Goal: Information Seeking & Learning: Learn about a topic

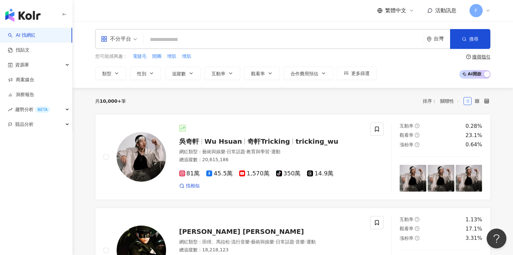
click at [160, 98] on div "共 10,000+ 筆 排序： 關聯性" at bounding box center [293, 101] width 396 height 11
click at [159, 57] on span "開團" at bounding box center [156, 56] width 9 height 7
type input "**"
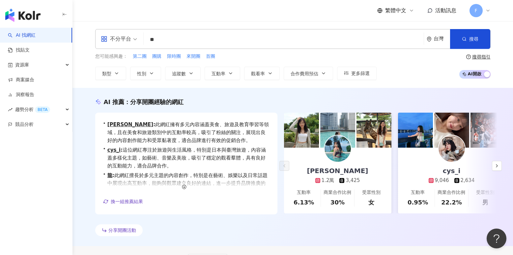
click at [170, 43] on input "**" at bounding box center [283, 39] width 275 height 13
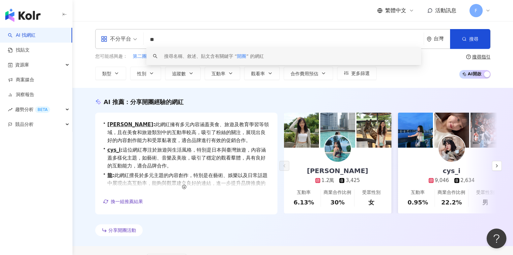
click at [181, 75] on span "追蹤數" at bounding box center [179, 73] width 14 height 5
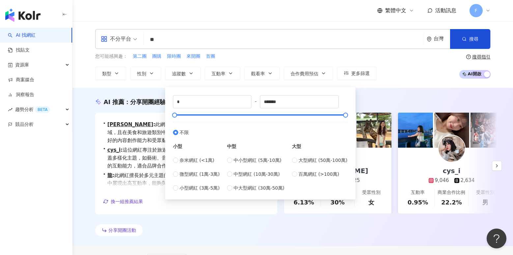
click at [199, 190] on span "小型網紅 (3萬-5萬)" at bounding box center [200, 187] width 40 height 7
type input "*****"
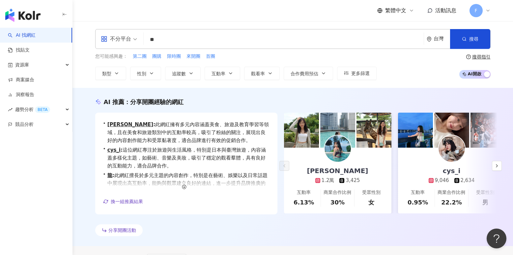
click at [476, 46] on button "搜尋" at bounding box center [470, 39] width 40 height 20
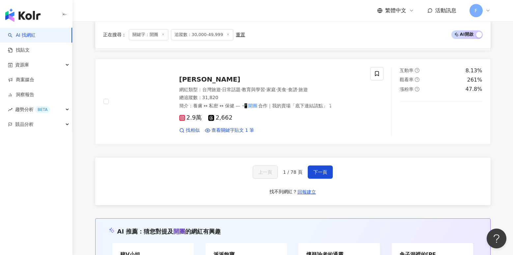
scroll to position [1257, 0]
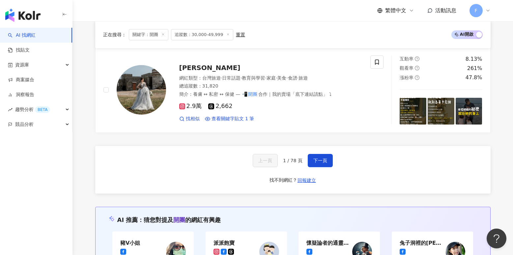
click at [326, 154] on button "下一頁" at bounding box center [320, 160] width 25 height 13
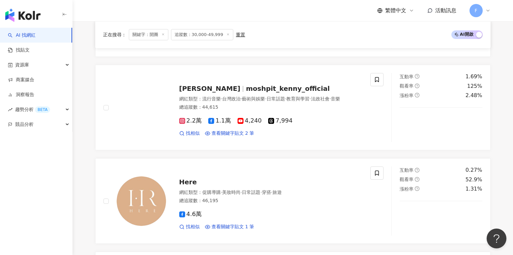
scroll to position [1092, 0]
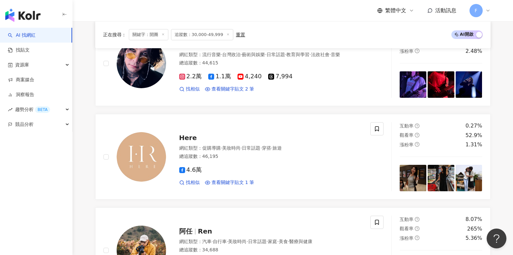
drag, startPoint x: 186, startPoint y: 135, endPoint x: 317, endPoint y: 132, distance: 131.3
click at [317, 132] on div "Here 網紅類型 ： 促購導購 · 美妝時尚 · 日常話題 · 穿搭 · 旅遊 總追蹤數 ： 46,195 4.6萬 找相似 查看關鍵字貼文 1 筆" at bounding box center [264, 157] width 197 height 58
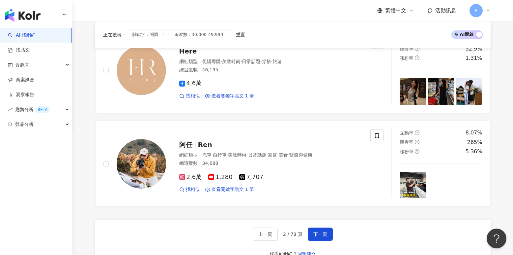
scroll to position [1290, 0]
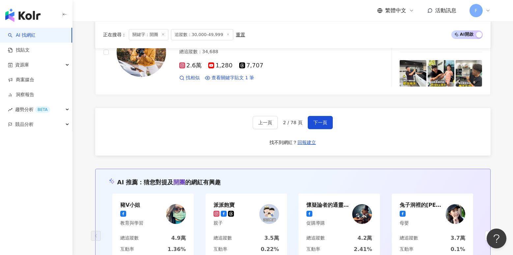
click at [323, 120] on span "下一頁" at bounding box center [321, 122] width 14 height 5
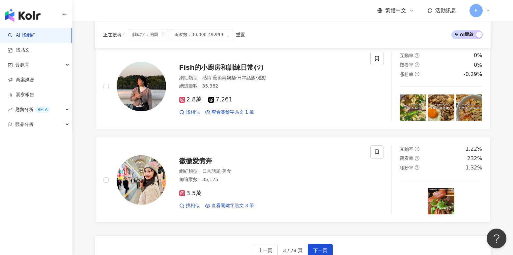
scroll to position [1253, 0]
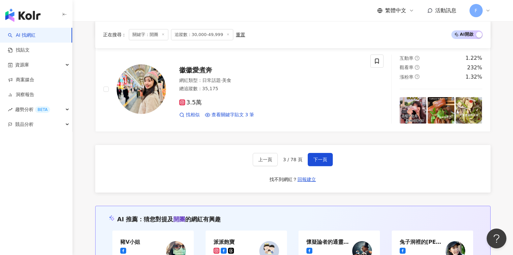
click at [318, 162] on span "下一頁" at bounding box center [321, 159] width 14 height 5
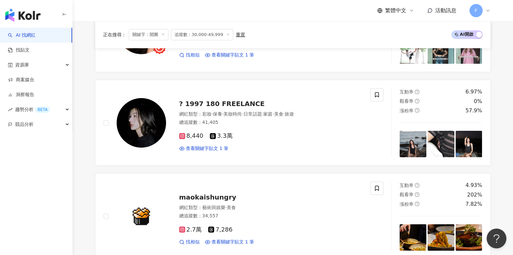
scroll to position [1287, 0]
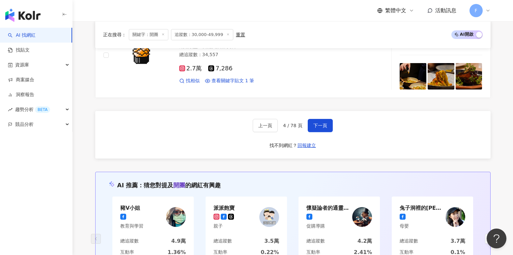
click at [322, 125] on span "下一頁" at bounding box center [321, 125] width 14 height 5
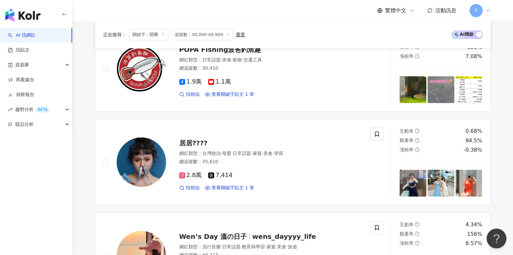
scroll to position [794, 0]
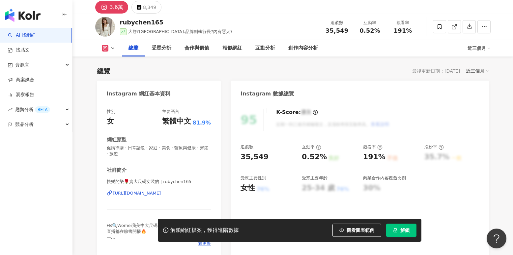
scroll to position [132, 0]
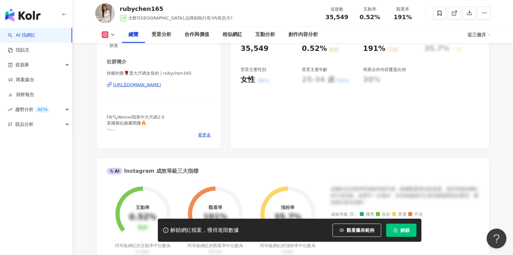
click at [157, 85] on div "https://www.instagram.com/rubychen165/" at bounding box center [137, 85] width 48 height 6
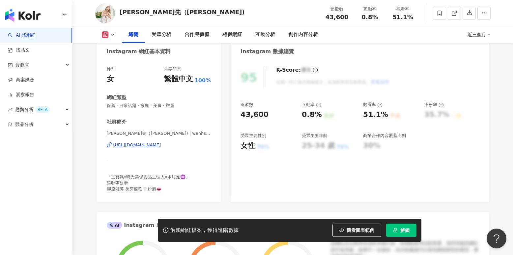
click at [160, 149] on div "[PERSON_NAME]先（[PERSON_NAME]) | wenhsien021824 [URL][DOMAIN_NAME]" at bounding box center [159, 149] width 105 height 39
click at [161, 146] on div "https://www.instagram.com/wenhsien021824/" at bounding box center [137, 145] width 48 height 6
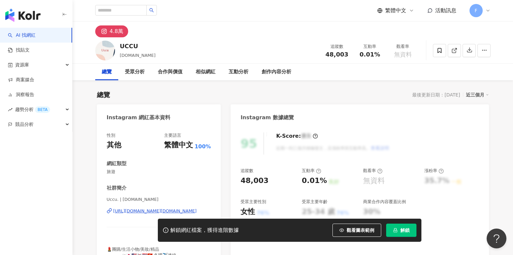
click at [136, 210] on div "https://www.instagram.com/uccu.tw/" at bounding box center [154, 211] width 83 height 6
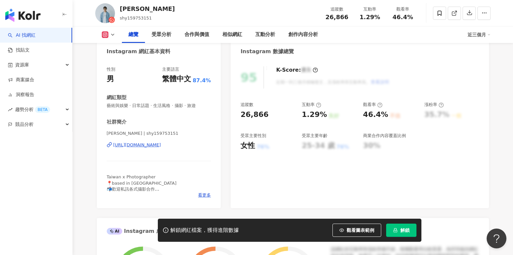
click at [156, 145] on div "https://www.instagram.com/shy159753151/" at bounding box center [137, 145] width 48 height 6
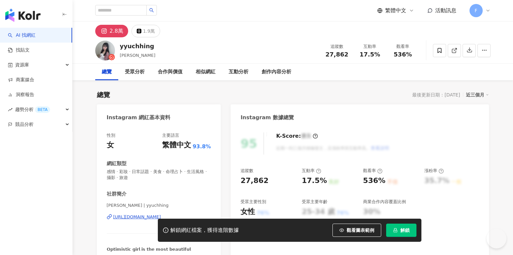
click at [148, 214] on div "https://www.instagram.com/yyuchhing/" at bounding box center [137, 217] width 48 height 6
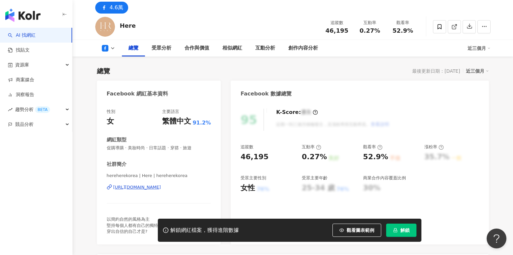
scroll to position [66, 0]
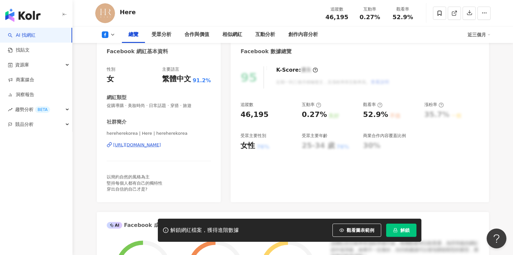
click at [161, 144] on div "https://www.facebook.com/118326488247594" at bounding box center [137, 145] width 48 height 6
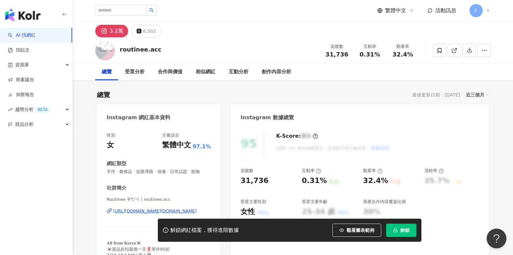
click at [135, 210] on div "[URL][DOMAIN_NAME][DOMAIN_NAME]" at bounding box center [154, 211] width 83 height 6
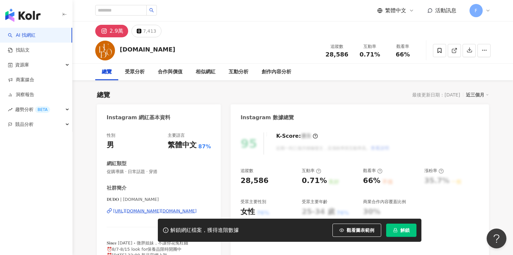
click at [245, 42] on div "dudo.tw 追蹤數 28,586 互動率 0.71% 觀看率 66%" at bounding box center [293, 50] width 422 height 26
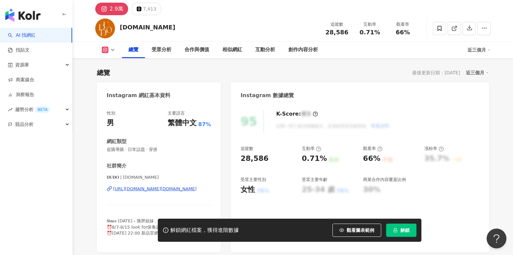
scroll to position [33, 0]
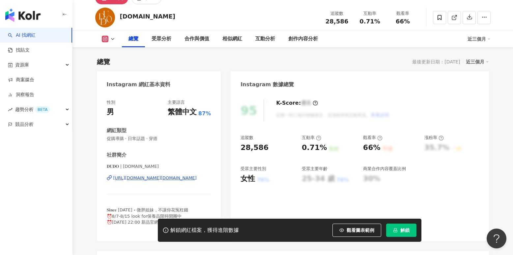
click at [135, 181] on div "https://www.instagram.com/dudo.tw/" at bounding box center [154, 178] width 83 height 6
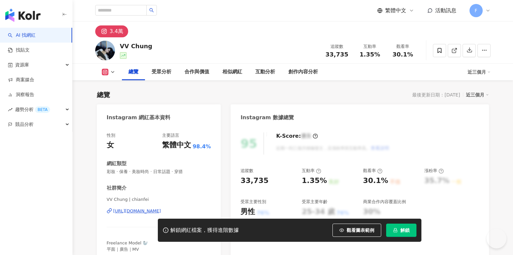
click at [140, 210] on div "https://www.instagram.com/chianfei/" at bounding box center [137, 211] width 48 height 6
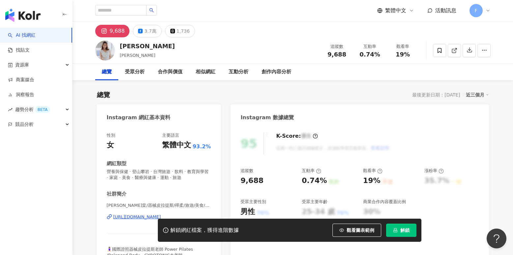
click at [133, 217] on div "https://www.instagram.com/tangtang810/" at bounding box center [137, 217] width 48 height 6
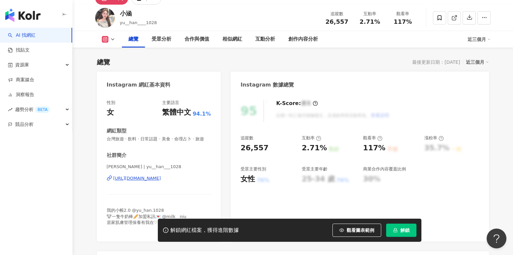
scroll to position [66, 0]
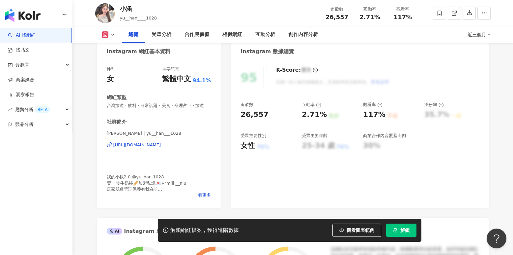
click at [157, 148] on div "https://www.instagram.com/yu__han___1028/" at bounding box center [137, 145] width 48 height 6
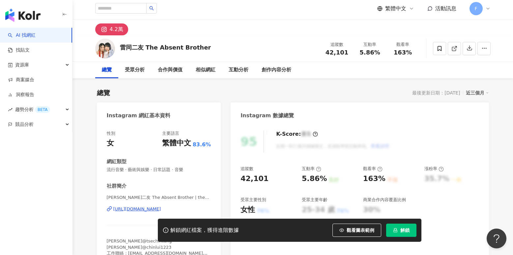
scroll to position [33, 0]
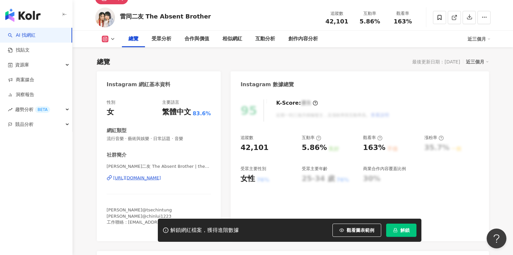
click at [155, 178] on div "https://www.instagram.com/theabsentbrother/" at bounding box center [137, 178] width 48 height 6
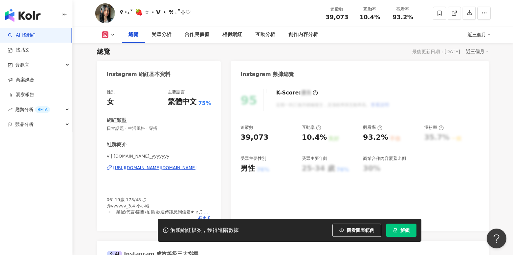
scroll to position [66, 0]
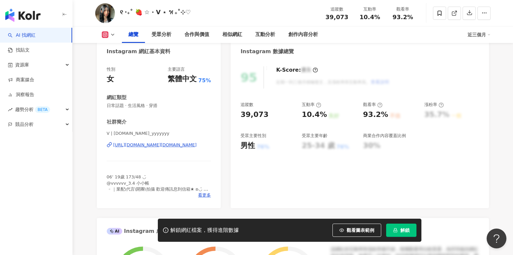
click at [188, 143] on div "https://www.instagram.com/vi.vi_yyyyyyy/" at bounding box center [154, 145] width 83 height 6
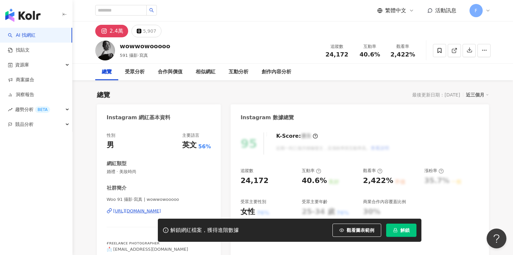
click at [134, 211] on div "https://www.instagram.com/wowwowooooo/" at bounding box center [137, 211] width 48 height 6
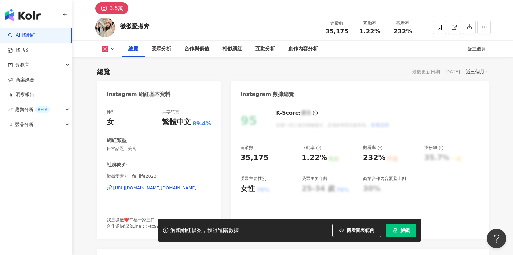
scroll to position [33, 0]
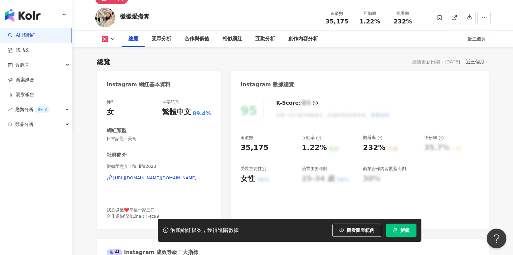
click at [169, 179] on div "[URL][DOMAIN_NAME][DOMAIN_NAME]" at bounding box center [154, 178] width 83 height 6
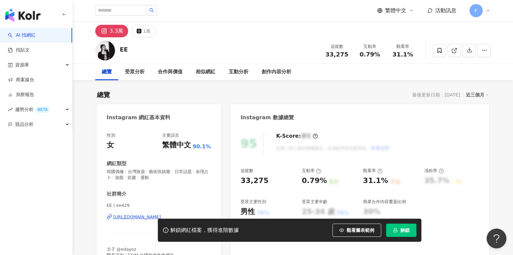
click at [147, 216] on div "[URL][DOMAIN_NAME]" at bounding box center [137, 217] width 48 height 6
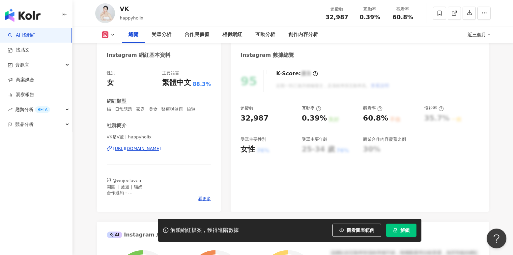
scroll to position [99, 0]
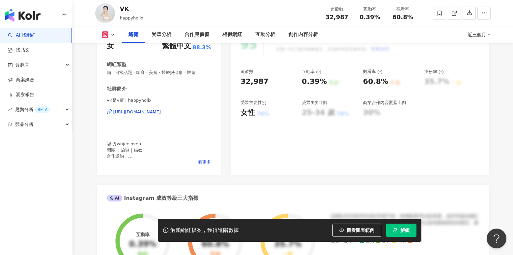
click at [154, 113] on div "[URL][DOMAIN_NAME]" at bounding box center [137, 112] width 48 height 6
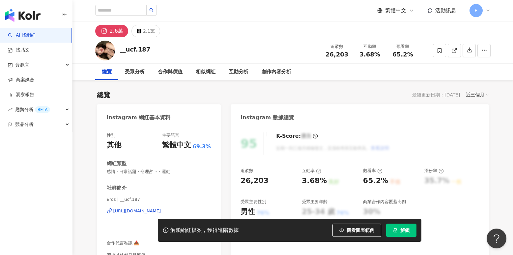
click at [134, 211] on div "https://www.instagram.com/__ucf.187/" at bounding box center [137, 211] width 48 height 6
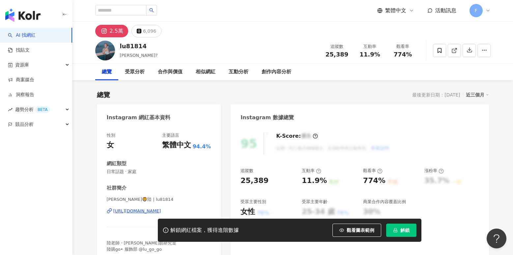
click at [131, 209] on div "[URL][DOMAIN_NAME]" at bounding box center [137, 211] width 48 height 6
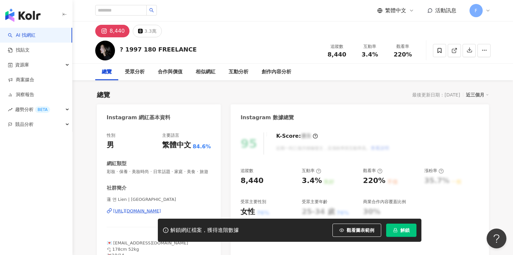
click at [138, 214] on div "[URL][DOMAIN_NAME]" at bounding box center [137, 211] width 48 height 6
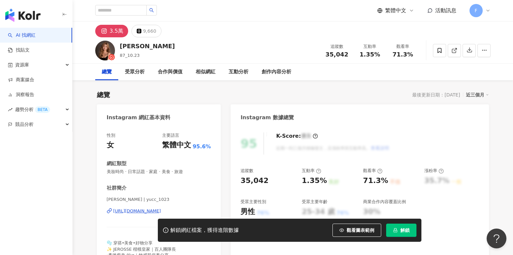
click at [139, 212] on div "[URL][DOMAIN_NAME]" at bounding box center [137, 211] width 48 height 6
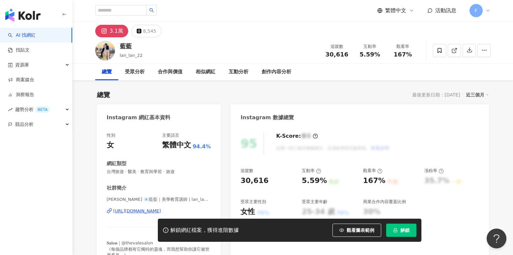
click at [149, 211] on div "[URL][DOMAIN_NAME]" at bounding box center [137, 211] width 48 height 6
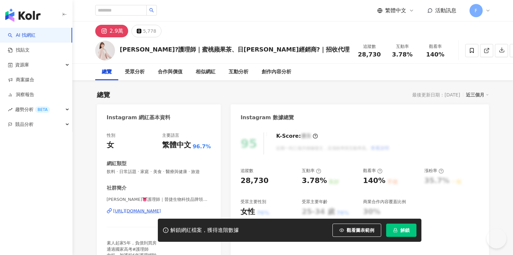
click at [151, 215] on div "[PERSON_NAME]👅護理師｜晉捷生物科技品牌領導｜NU team團隊創始人 | azsxdc370 [URL][DOMAIN_NAME]" at bounding box center [159, 215] width 105 height 39
click at [149, 214] on div "小丸子👅護理師｜晉捷生物科技品牌領導｜NU team團隊創始人 | azsxdc370 https://www.instagram.com/azsxdc370/" at bounding box center [159, 215] width 105 height 39
click at [149, 211] on div "https://www.instagram.com/azsxdc370/" at bounding box center [137, 211] width 48 height 6
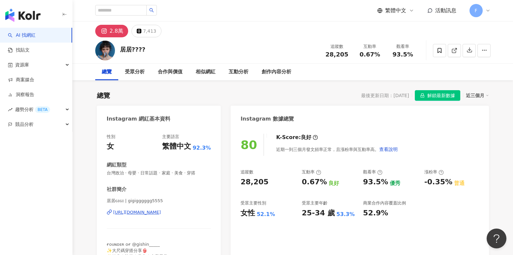
click at [161, 211] on div "[URL][DOMAIN_NAME]" at bounding box center [137, 212] width 48 height 6
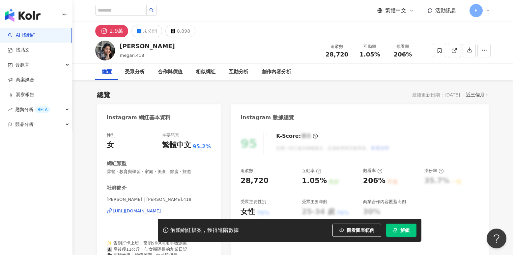
click at [147, 210] on div "[URL][DOMAIN_NAME]" at bounding box center [137, 211] width 48 height 6
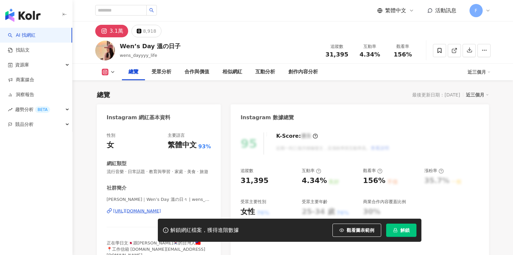
click at [123, 214] on div "[URL][DOMAIN_NAME]" at bounding box center [137, 211] width 48 height 6
